Goal: Task Accomplishment & Management: Use online tool/utility

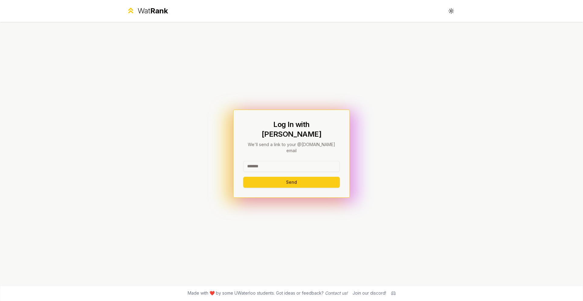
click at [280, 161] on input at bounding box center [291, 166] width 97 height 11
type input "*****"
click at [281, 177] on button "Send" at bounding box center [291, 182] width 97 height 11
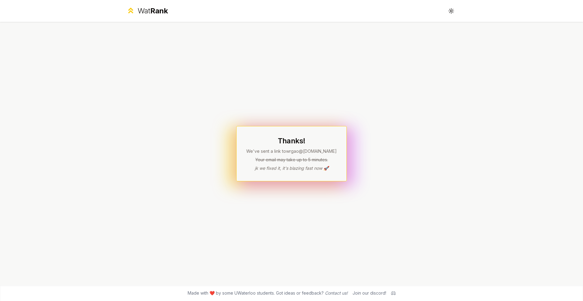
click at [150, 159] on div "Thanks! We've sent a link to wrgao @uwaterloo.ca Your email may take up to 5 mi…" at bounding box center [292, 153] width 350 height 263
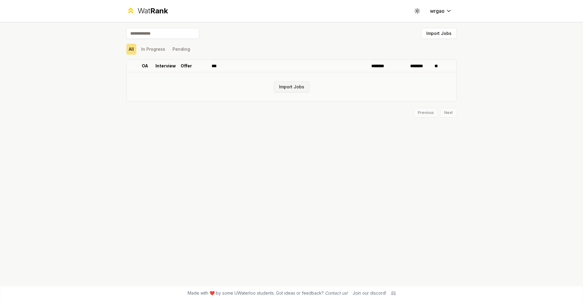
click at [295, 85] on button "Import Jobs" at bounding box center [292, 86] width 36 height 11
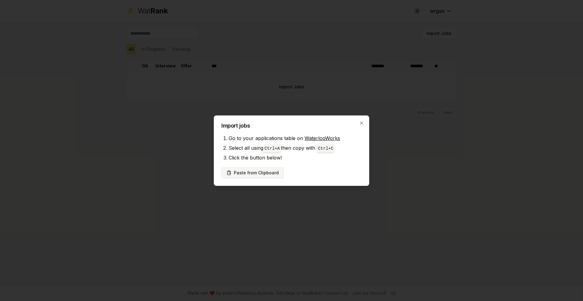
click at [252, 173] on button "Paste from Clipboard" at bounding box center [253, 172] width 63 height 11
click at [245, 176] on button "Paste from Clipboard" at bounding box center [253, 172] width 63 height 11
click at [244, 172] on button "Paste from Clipboard" at bounding box center [253, 172] width 63 height 11
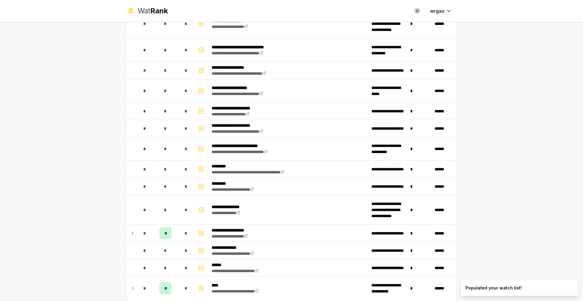
scroll to position [706, 0]
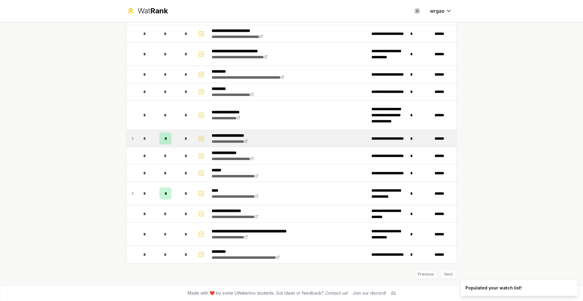
click at [180, 141] on div "*" at bounding box center [186, 138] width 12 height 12
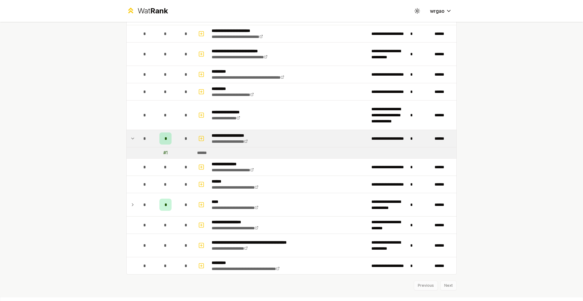
click at [182, 133] on div "*" at bounding box center [186, 138] width 12 height 12
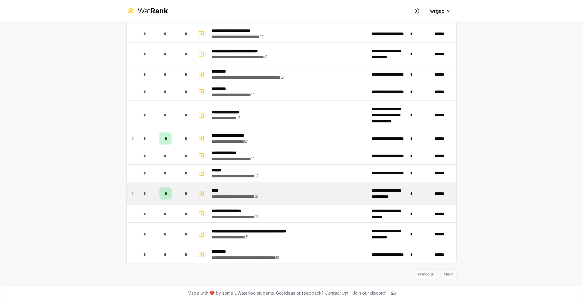
click at [186, 200] on td "*" at bounding box center [186, 193] width 17 height 23
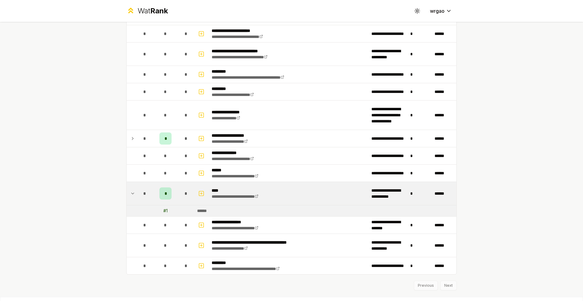
click at [185, 187] on div "*" at bounding box center [186, 193] width 12 height 12
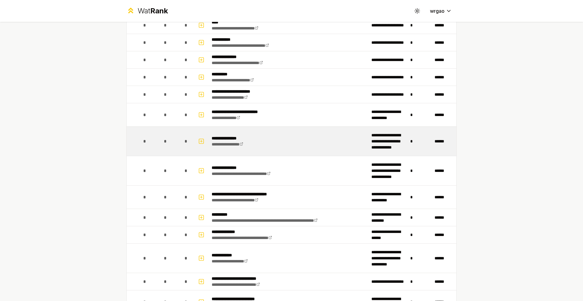
scroll to position [0, 0]
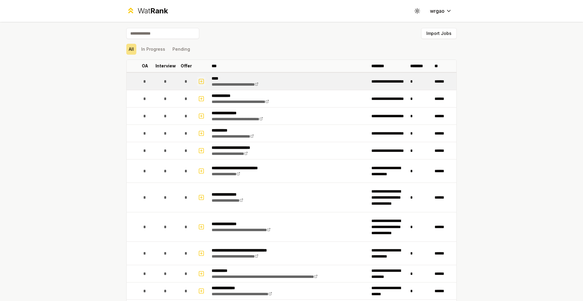
click at [201, 81] on icon "button" at bounding box center [201, 81] width 6 height 7
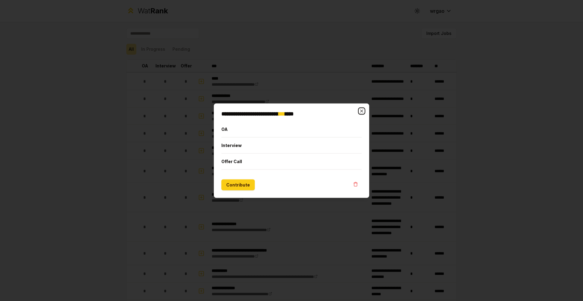
click at [363, 113] on icon "button" at bounding box center [361, 110] width 5 height 5
